Goal: Transaction & Acquisition: Purchase product/service

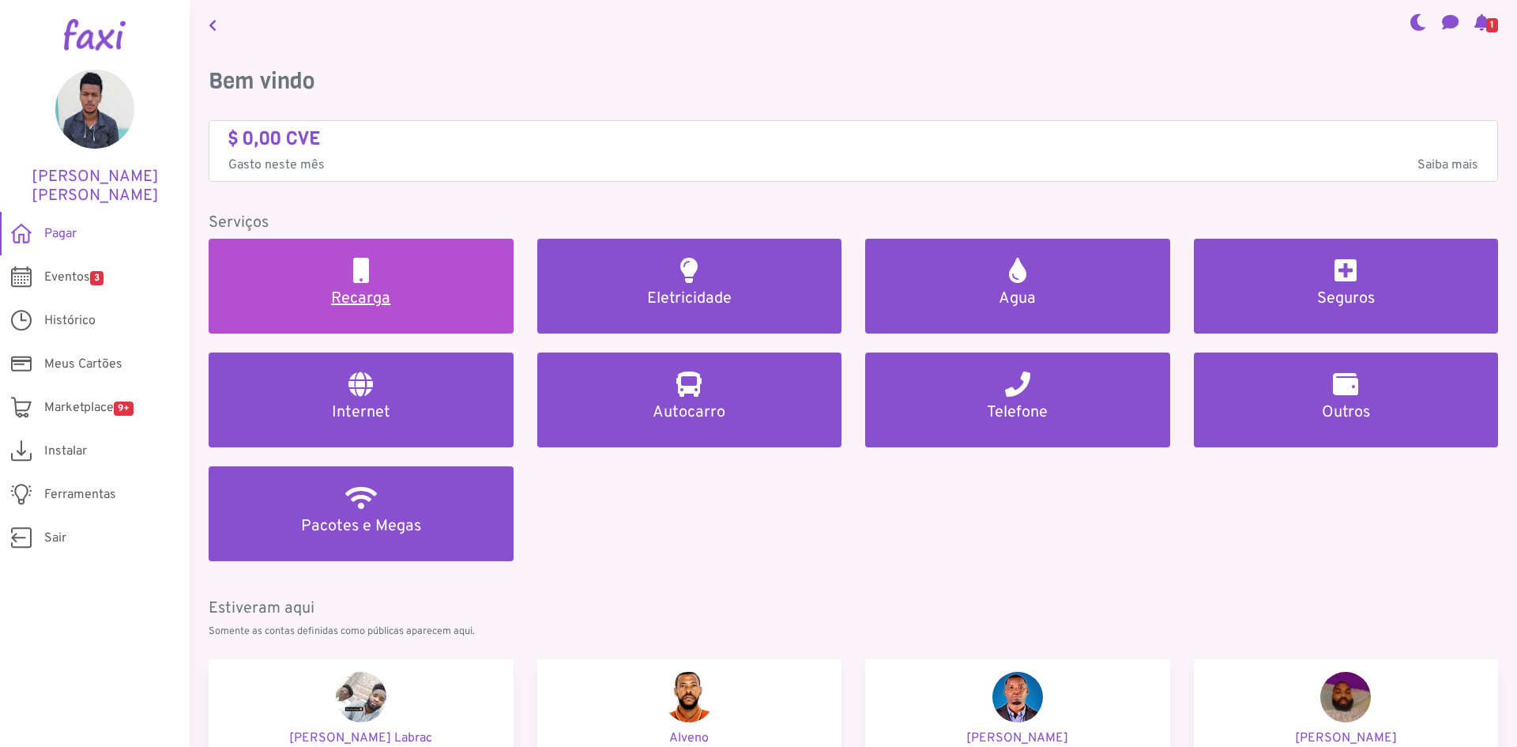
click at [395, 316] on link "Recarga" at bounding box center [361, 286] width 305 height 95
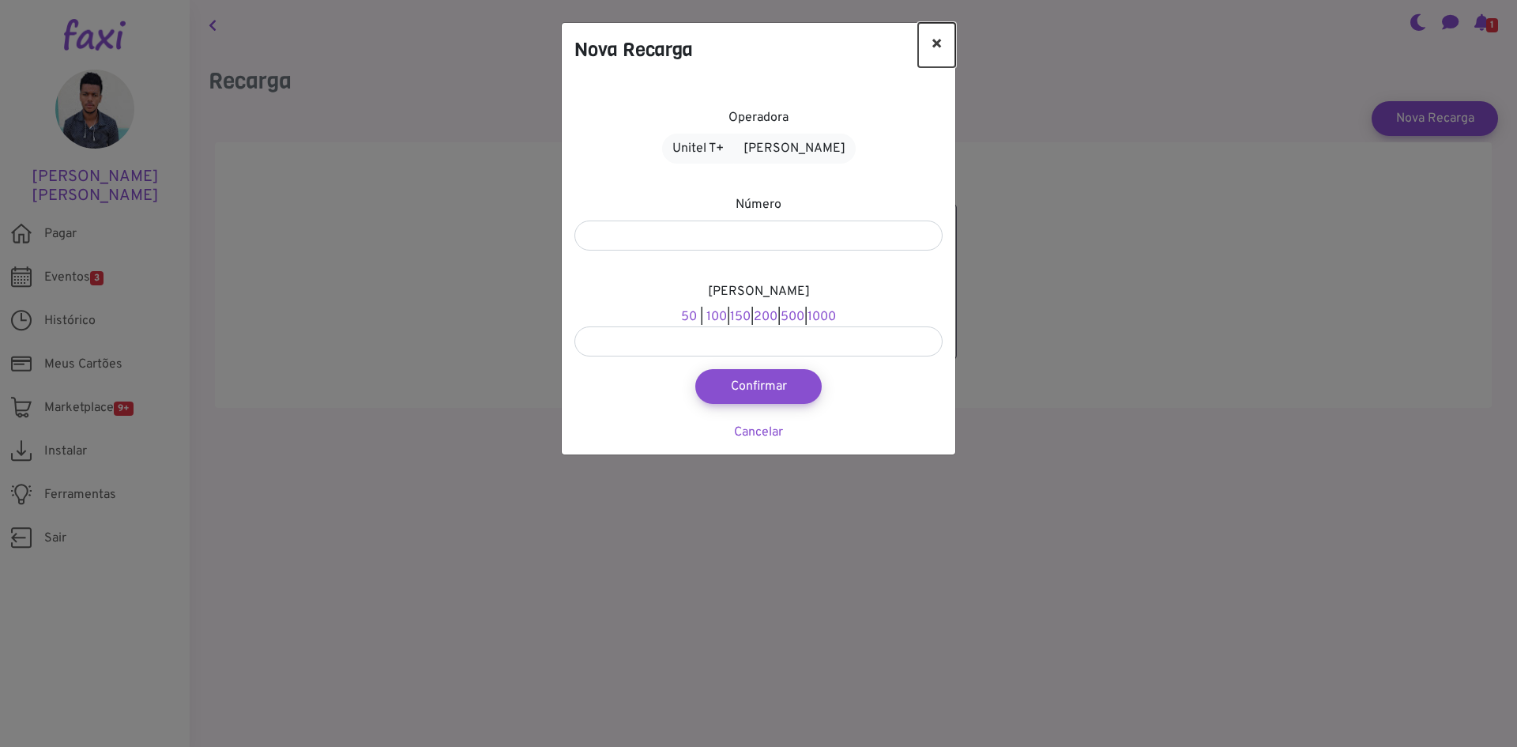
click at [931, 50] on button "×" at bounding box center [936, 45] width 37 height 44
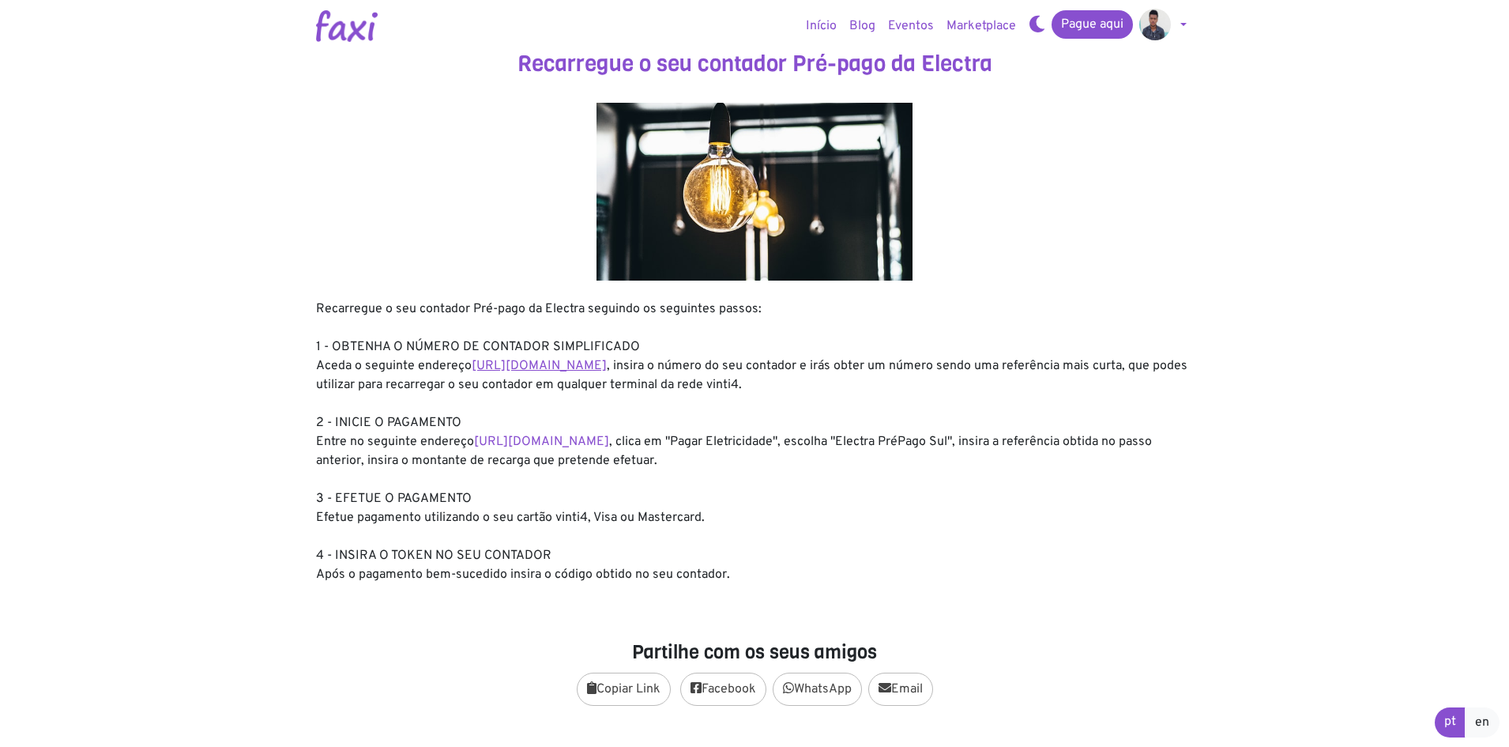
click at [607, 370] on link "https://entidadeservico.vinti4.cv/prepago" at bounding box center [539, 366] width 135 height 16
click at [587, 432] on div "Recarregue o seu contador Pré-pago da Electra seguindo os seguintes passos: 1 -…" at bounding box center [754, 441] width 877 height 284
click at [581, 442] on link "https://faxi.online/bill-payment/2" at bounding box center [541, 442] width 135 height 16
click at [607, 368] on link "https://entidadeservico.vinti4.cv/prepago" at bounding box center [539, 366] width 135 height 16
click at [607, 363] on link "https://entidadeservico.vinti4.cv/prepago" at bounding box center [539, 366] width 135 height 16
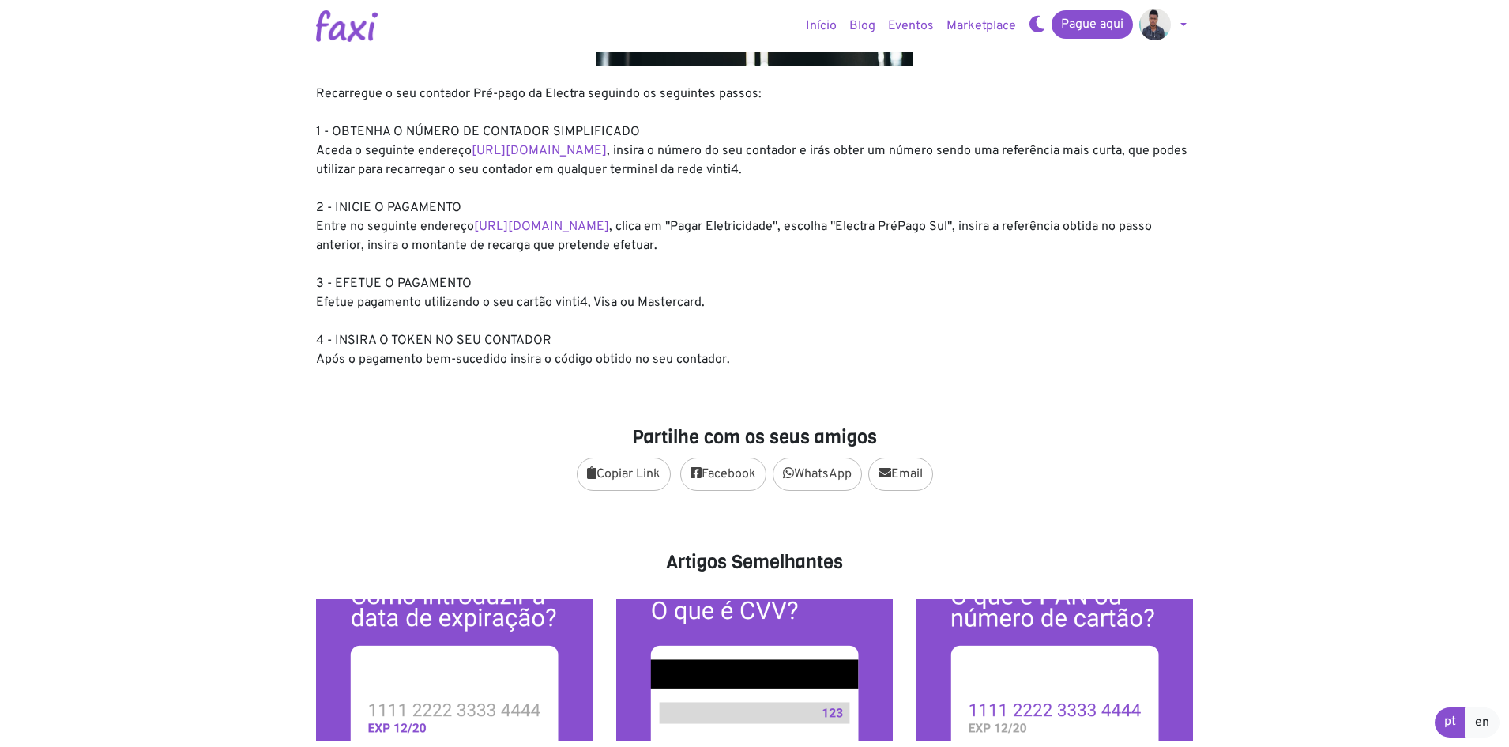
scroll to position [237, 0]
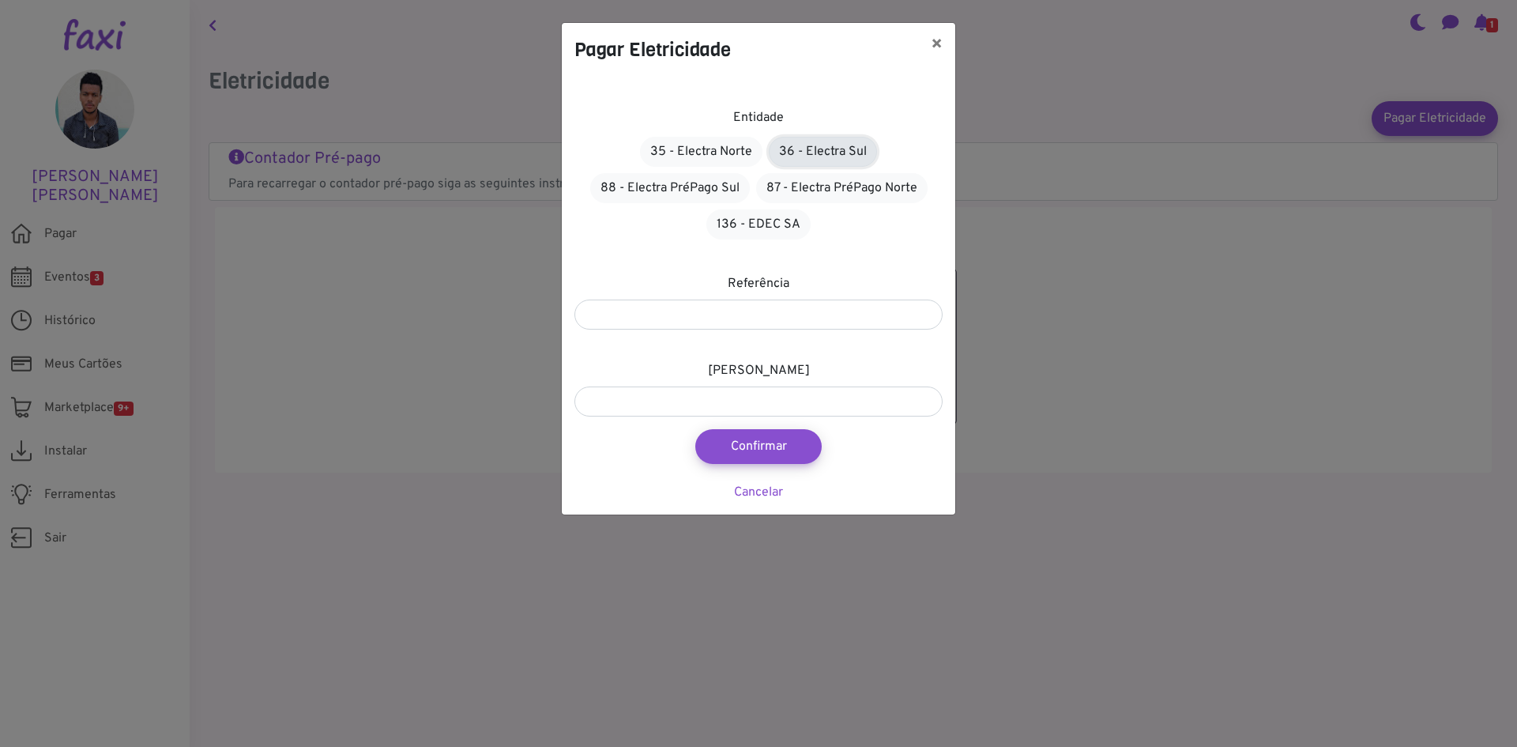
click at [848, 142] on link "36 - Electra Sul" at bounding box center [823, 152] width 108 height 30
click at [668, 190] on link "88 - Electra PréPago Sul" at bounding box center [670, 188] width 160 height 30
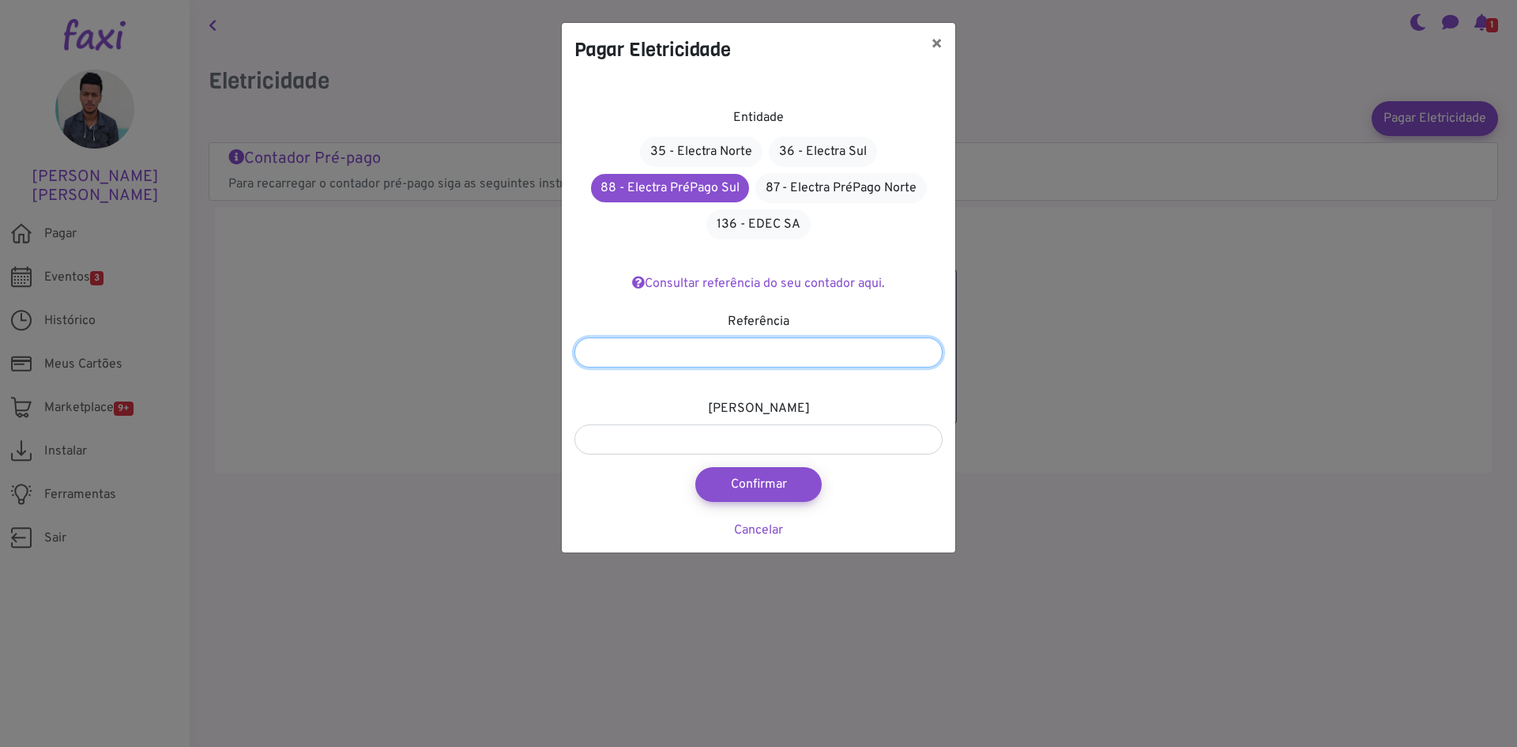
click at [713, 358] on input "number" at bounding box center [758, 352] width 368 height 30
click at [695, 361] on input "number" at bounding box center [758, 352] width 368 height 30
paste input "*******"
type input "*******"
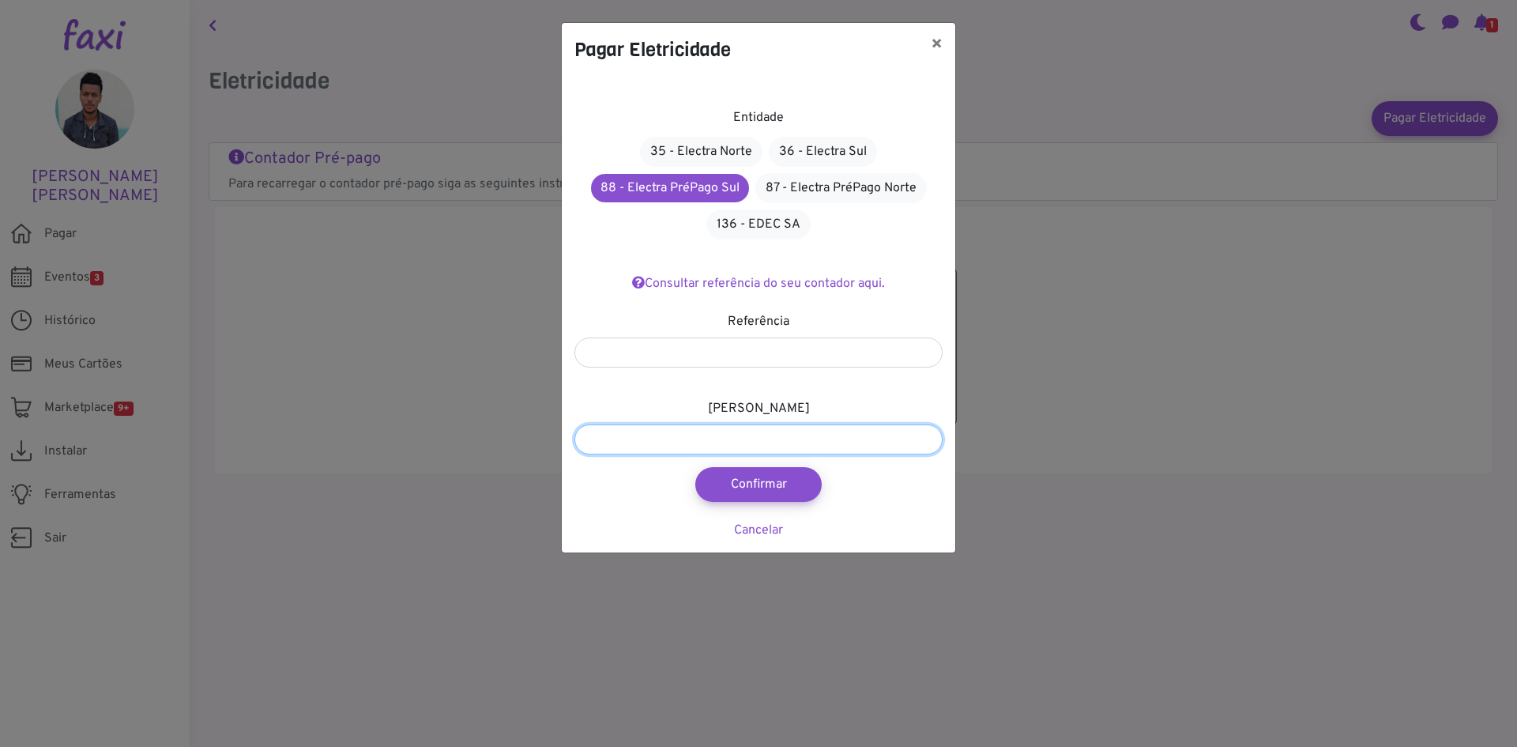
click at [690, 427] on input "number" at bounding box center [758, 439] width 368 height 30
type input "****"
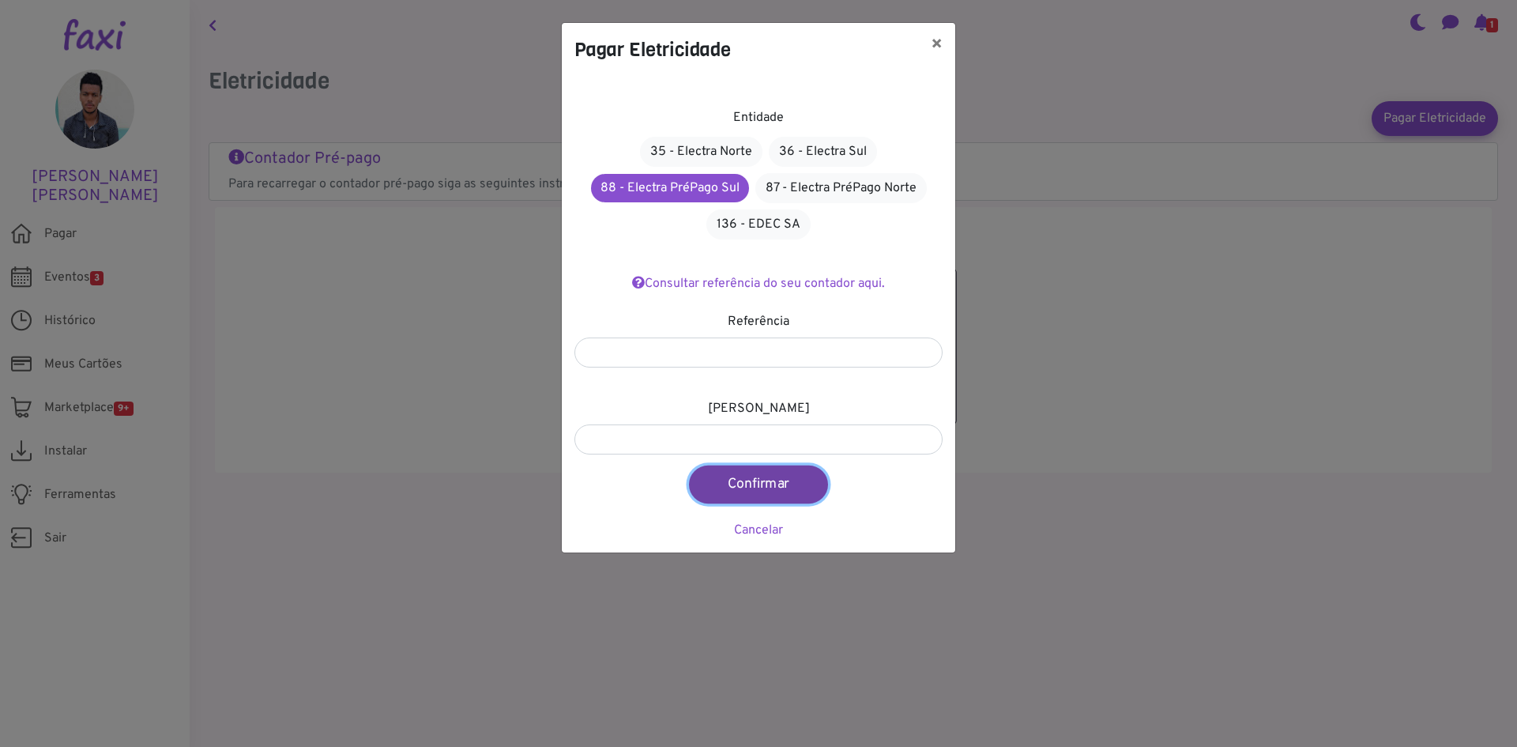
click at [781, 478] on button "Confirmar" at bounding box center [758, 484] width 139 height 38
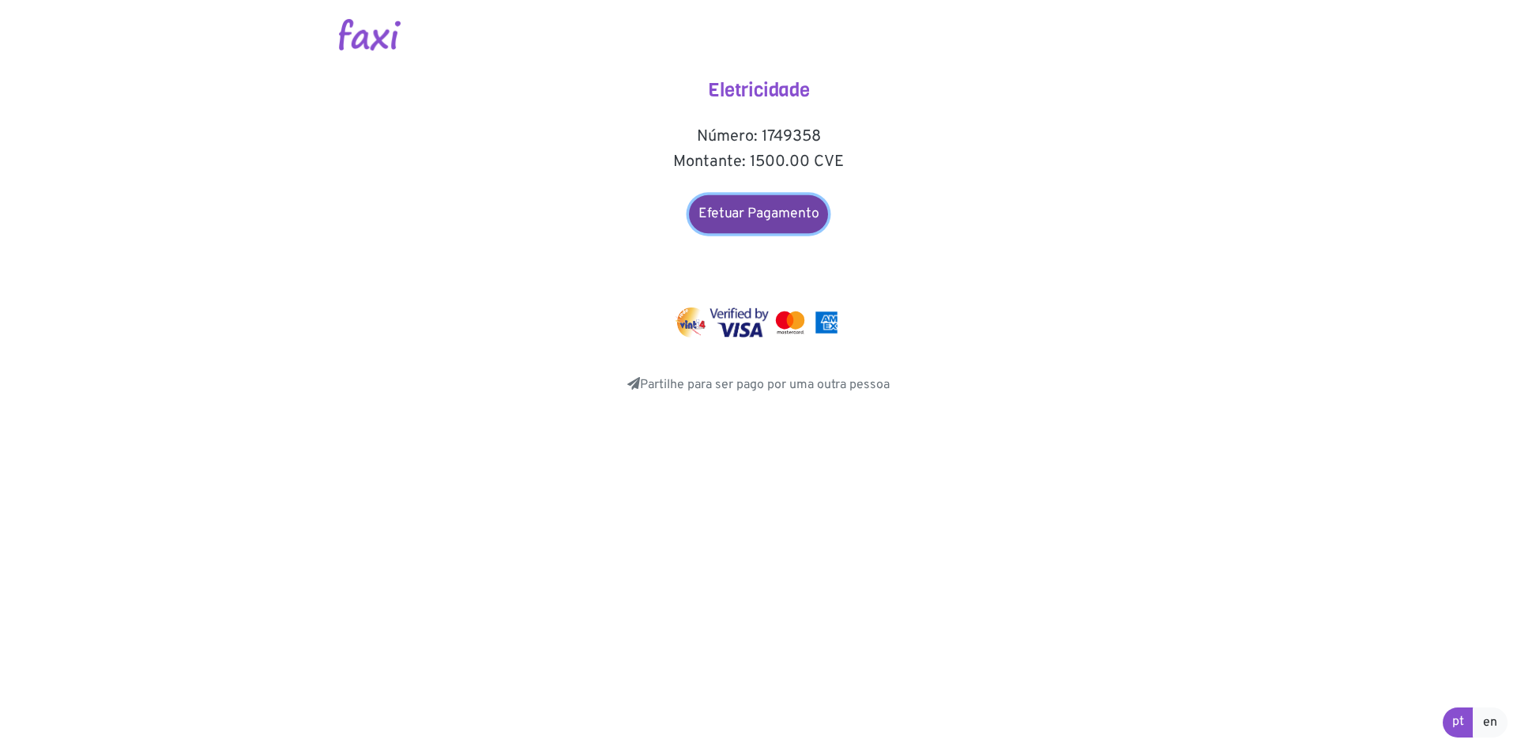
click at [784, 209] on link "Efetuar Pagamento" at bounding box center [758, 214] width 139 height 38
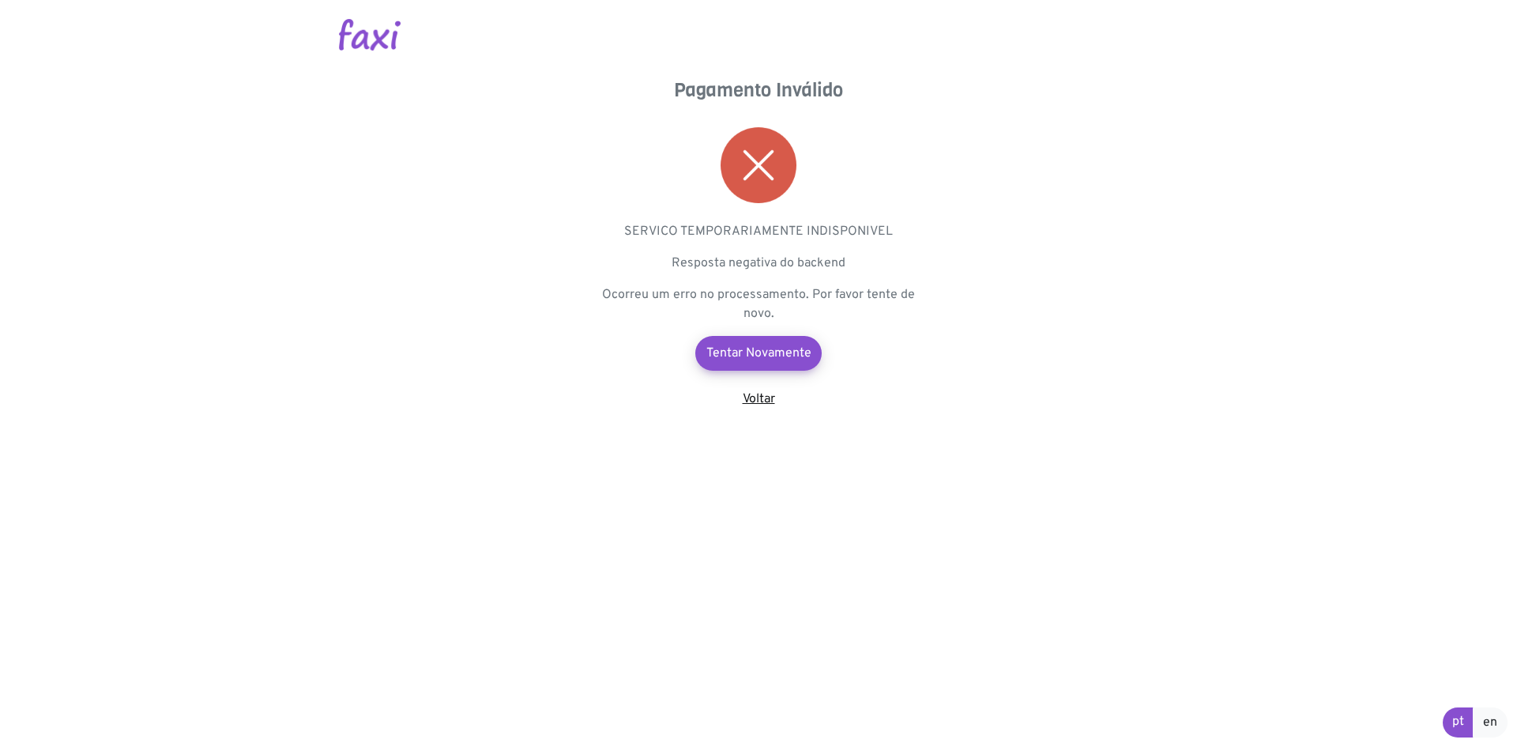
click at [757, 398] on link "Voltar" at bounding box center [759, 399] width 32 height 16
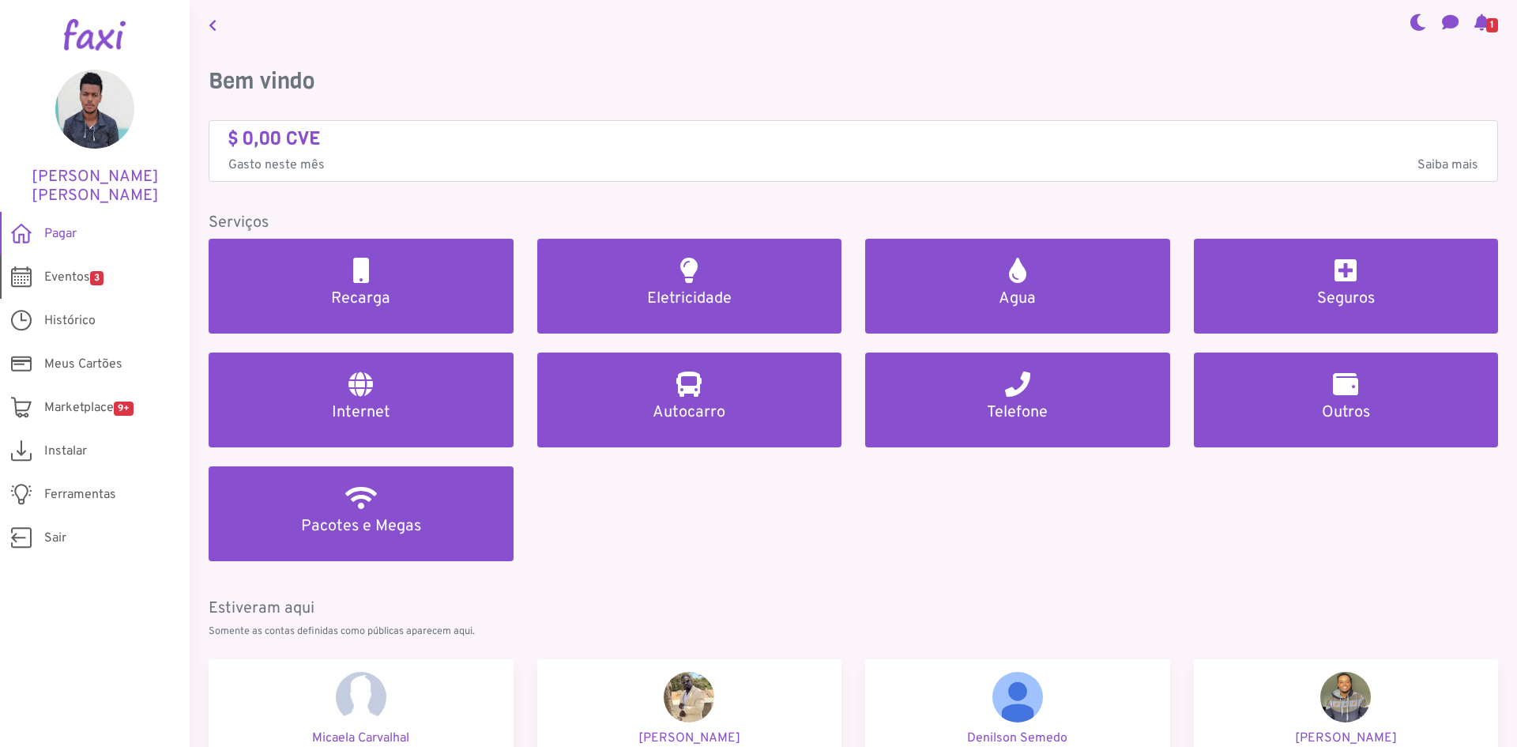
click at [59, 277] on span "Eventos 3" at bounding box center [73, 277] width 59 height 19
